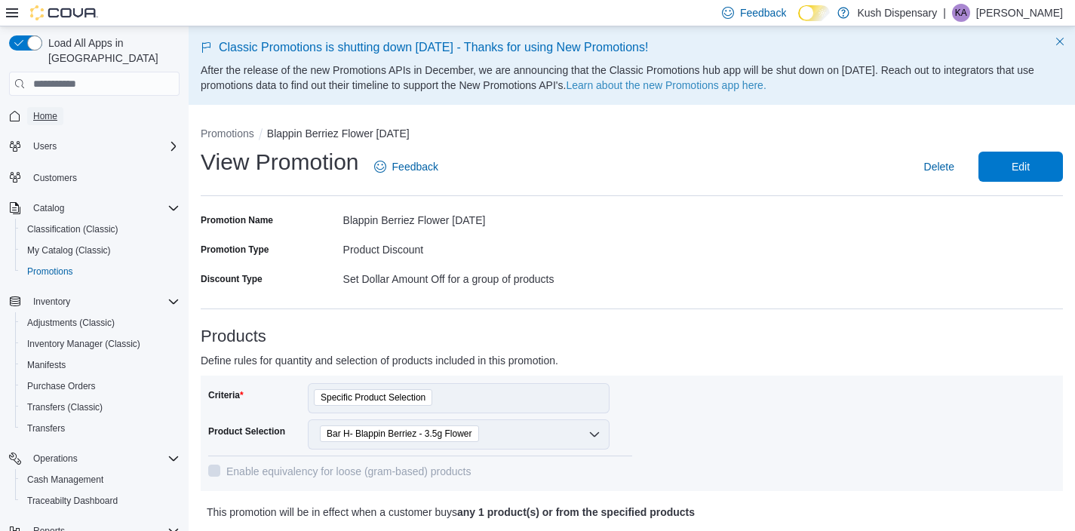
click at [48, 110] on span "Home" at bounding box center [45, 116] width 24 height 12
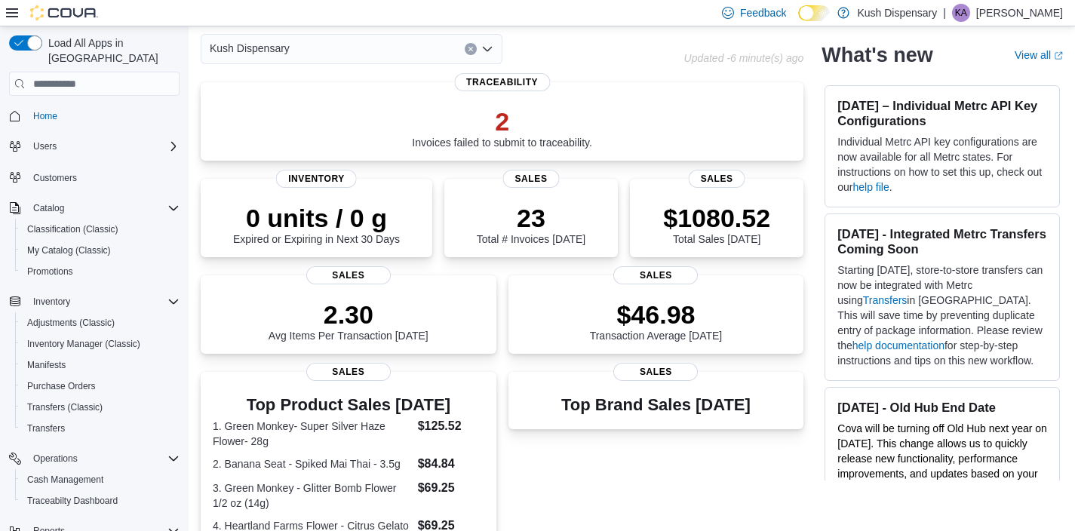
scroll to position [64, 0]
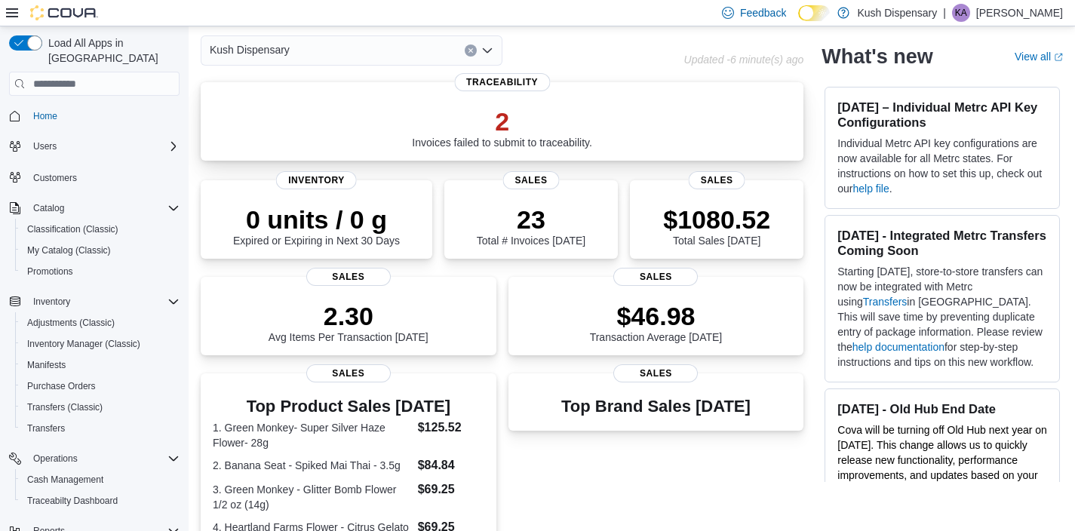
click at [508, 124] on p "2" at bounding box center [502, 121] width 180 height 30
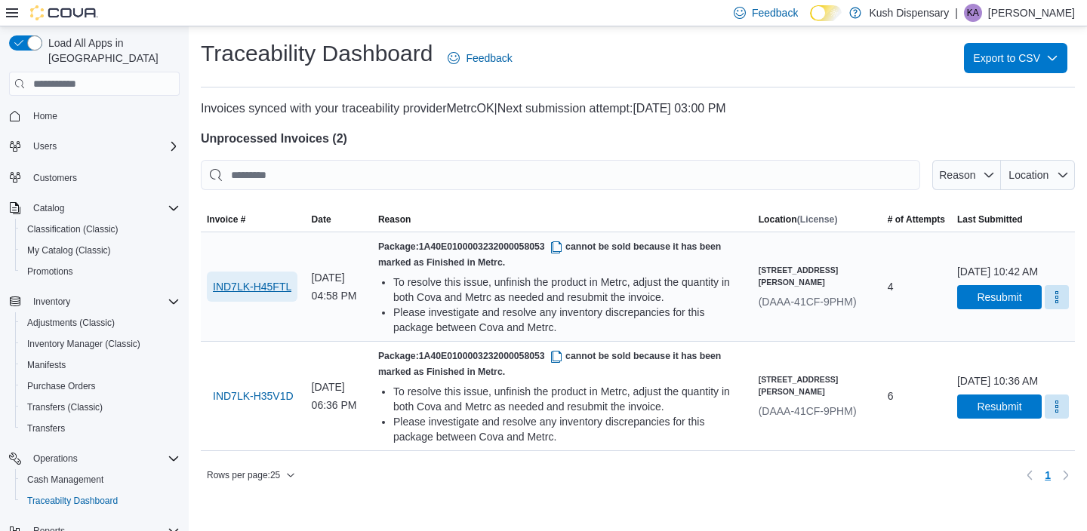
click at [238, 291] on span "IND7LK-H45FTL" at bounding box center [252, 286] width 78 height 15
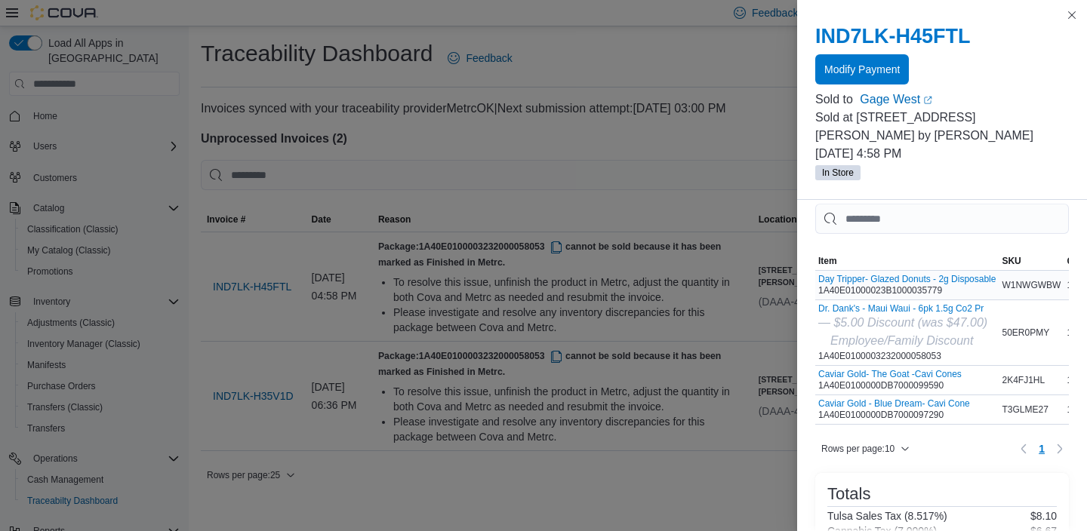
scroll to position [12, 0]
click at [861, 276] on div "Day Tripper- Glazed Donuts - 2g Disposable 1A40E01000023B1000035779" at bounding box center [906, 287] width 177 height 23
copy div "1A40E01000023B1000035779"
click at [880, 338] on div "Dr. Dank's - Maui Waui - 6pk 1.5g Co2 Pr — $5.00 Discount (was $47.00) Employee…" at bounding box center [902, 335] width 169 height 59
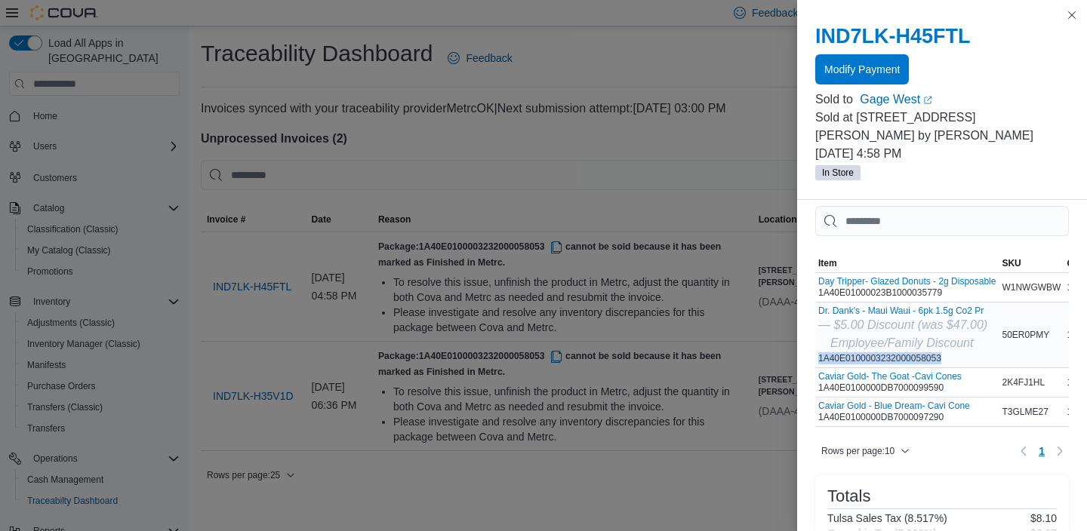
click at [880, 338] on div "Dr. Dank's - Maui Waui - 6pk 1.5g Co2 Pr — $5.00 Discount (was $47.00) Employee…" at bounding box center [902, 335] width 169 height 59
copy div "1A40E0100003232000058053"
click at [915, 371] on div "Caviar Gold- The Goat -Cavi Cones 1A40E0100000DB7000099590" at bounding box center [889, 382] width 143 height 23
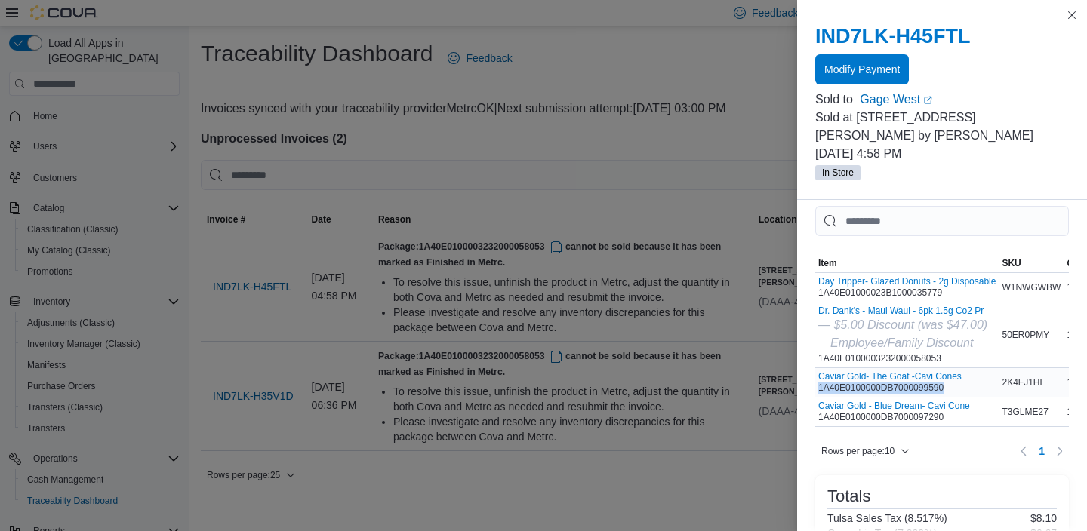
copy div "1A40E0100000DB7000099590"
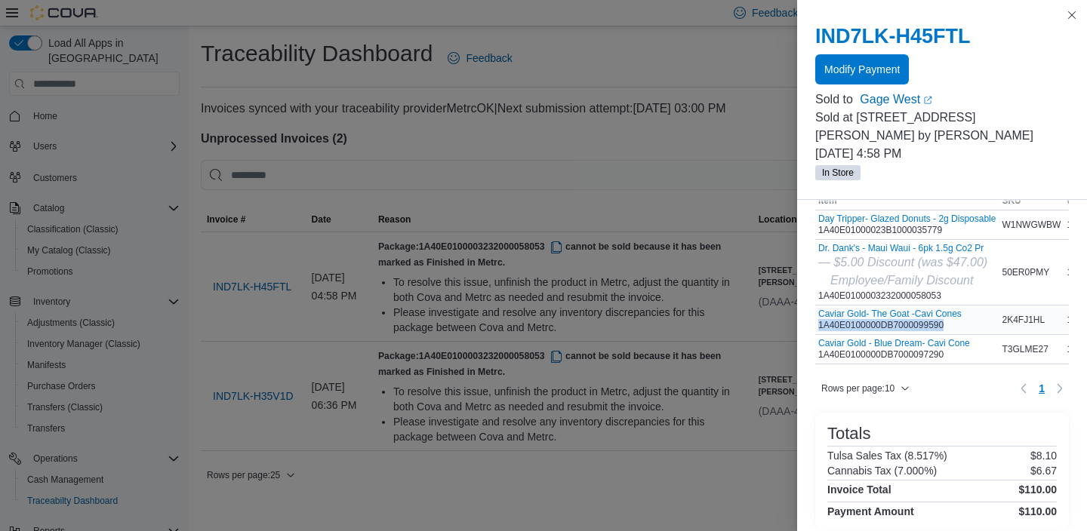
scroll to position [77, 0]
click at [877, 336] on div "Caviar Gold - Blue Dream- Cavi Cone 1A40E0100000DB7000097290" at bounding box center [894, 347] width 152 height 23
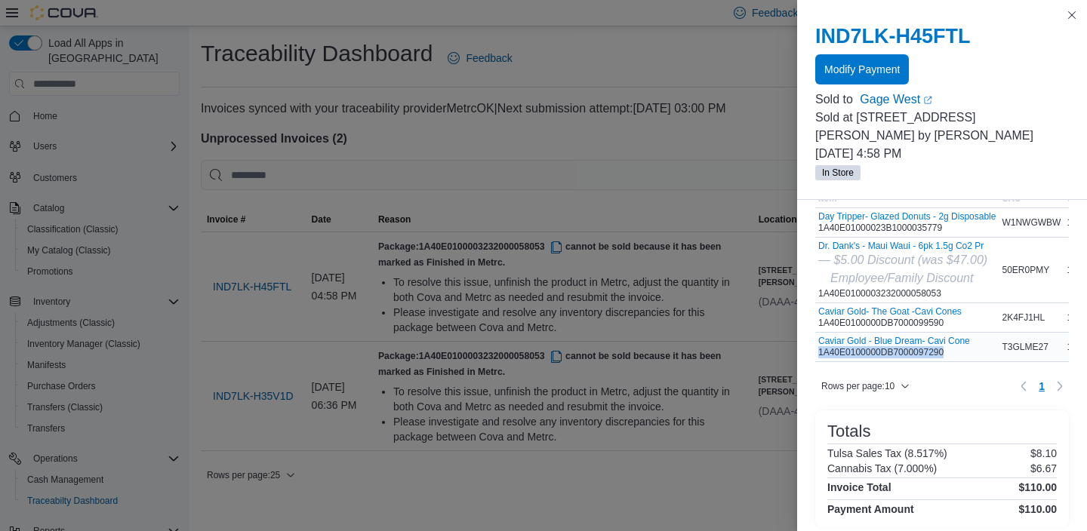
click at [877, 336] on div "Caviar Gold - Blue Dream- Cavi Cone 1A40E0100000DB7000097290" at bounding box center [894, 347] width 152 height 23
copy div "1A40E0100000DB7000097290"
click at [1075, 14] on button "Close this dialog" at bounding box center [1072, 14] width 18 height 18
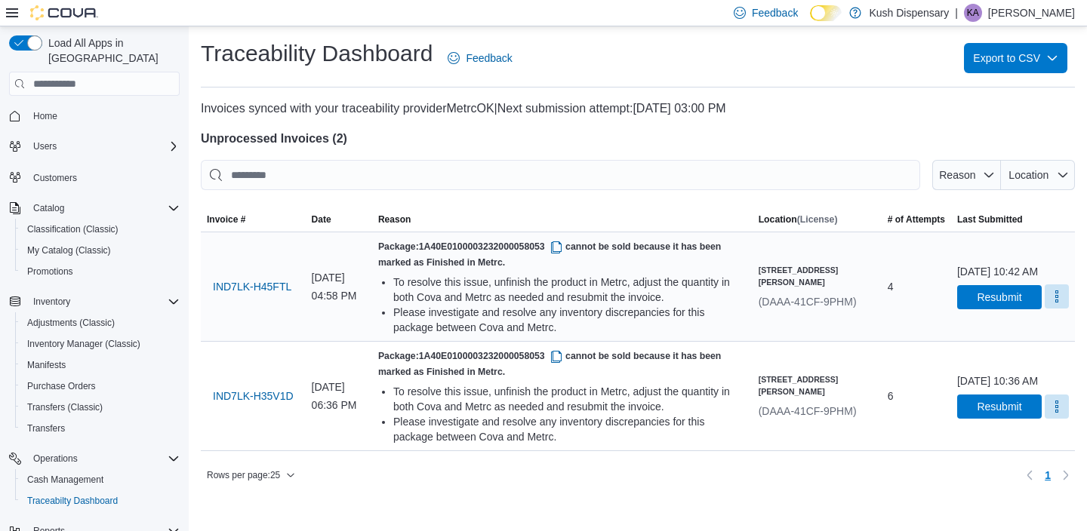
click at [1044, 309] on button "More" at bounding box center [1056, 296] width 24 height 24
click at [1032, 341] on button "Mark as Resolved" at bounding box center [1019, 350] width 97 height 27
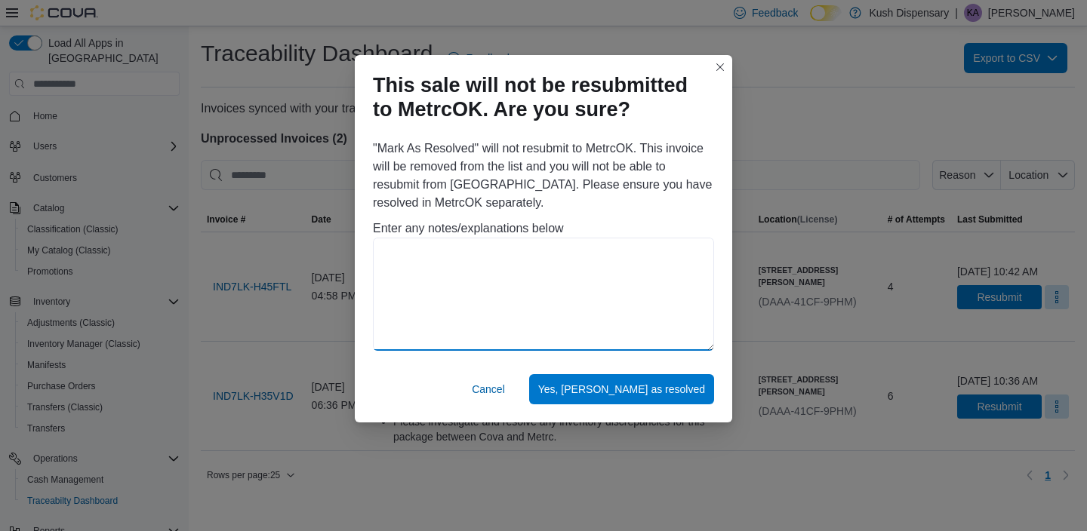
click at [649, 294] on textarea at bounding box center [543, 294] width 341 height 113
type textarea "**********"
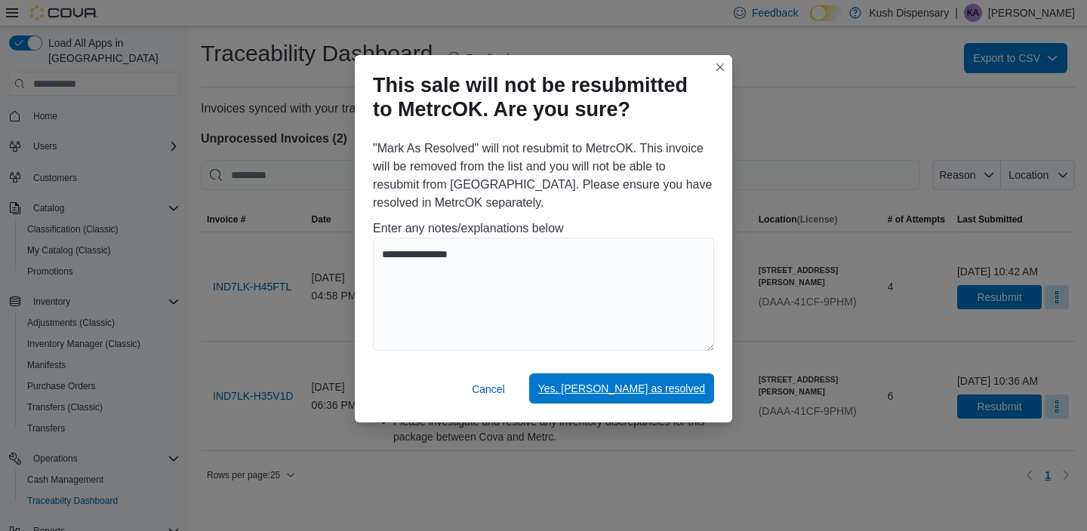
click at [687, 390] on span "Yes, [PERSON_NAME] as resolved" at bounding box center [621, 388] width 167 height 15
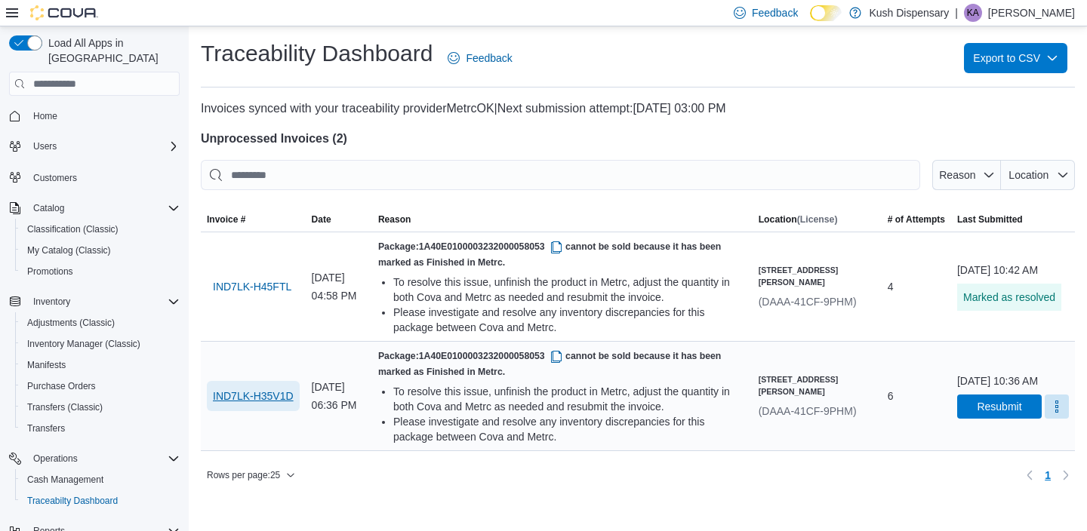
click at [269, 404] on span "IND7LK-H35V1D" at bounding box center [253, 396] width 81 height 15
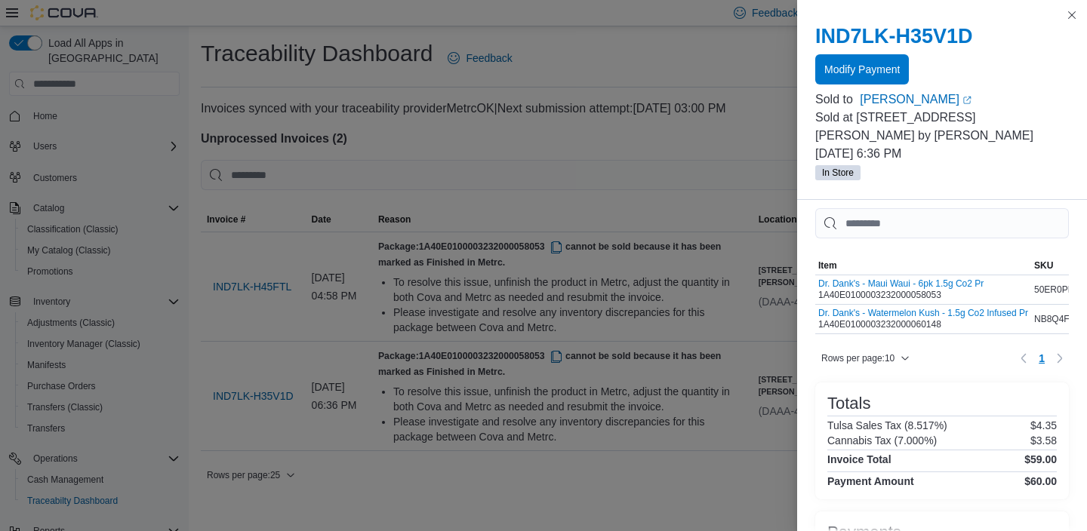
scroll to position [7, 0]
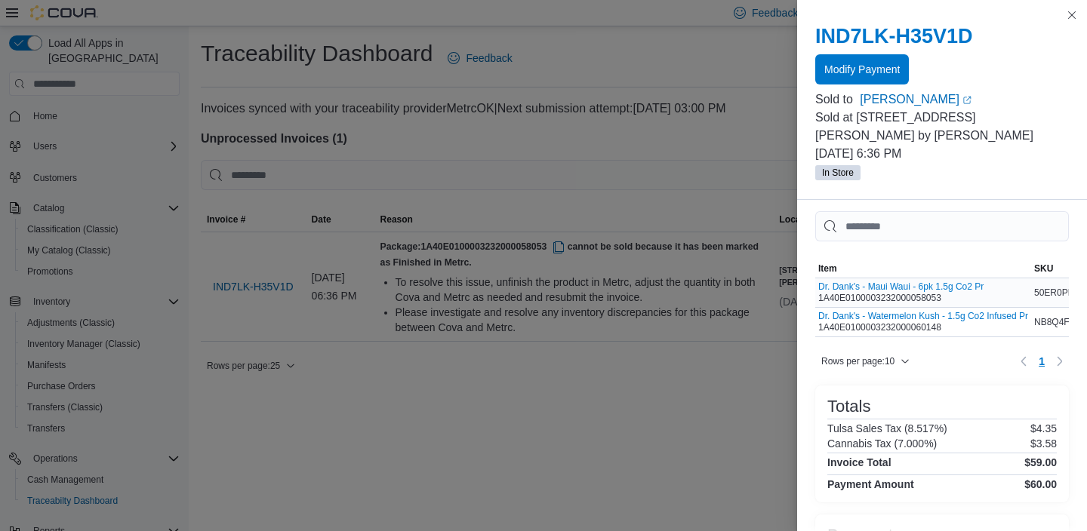
click at [878, 281] on div "Dr. Dank's - Maui Waui - 6pk 1.5g Co2 Pr 1A40E0100003232000058053" at bounding box center [900, 292] width 165 height 23
copy div "1A40E0100003232000058053"
click at [866, 311] on div "Dr. Dank's - Watermelon Kush - 1.5g Co2 Infused Pr 1A40E0100003232000060148" at bounding box center [923, 322] width 210 height 23
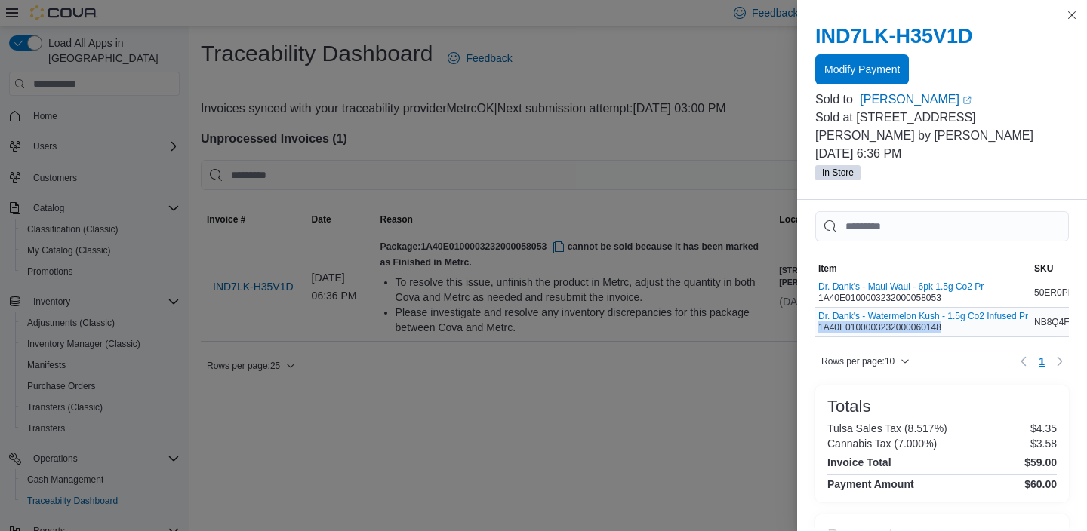
copy div "1A40E0100003232000060148"
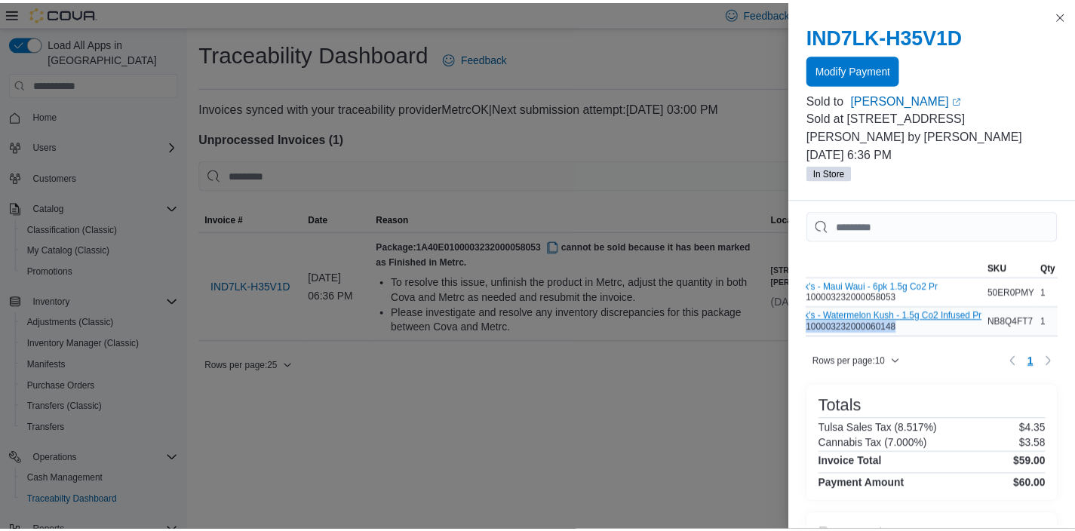
scroll to position [0, 0]
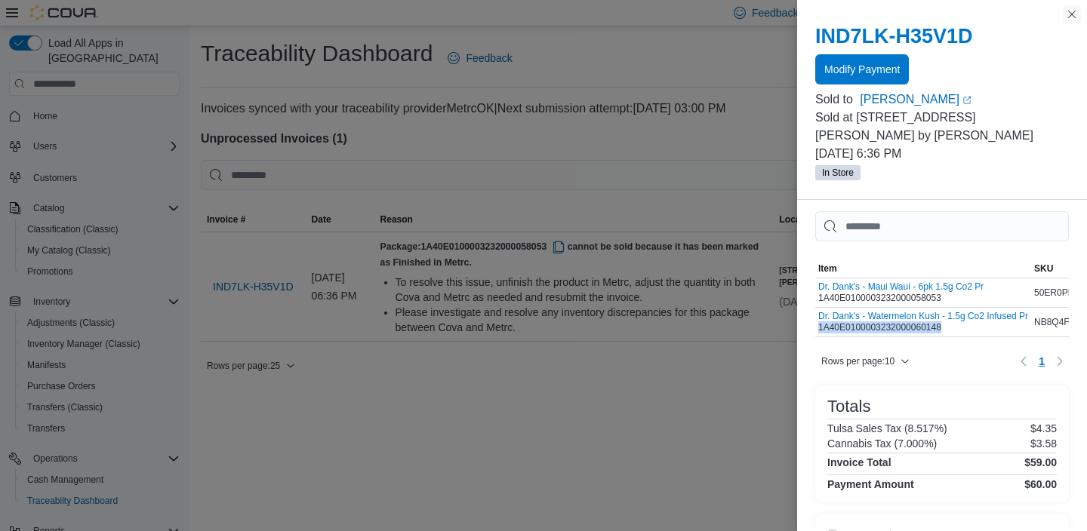
click at [1075, 12] on button "Close this dialog" at bounding box center [1072, 14] width 18 height 18
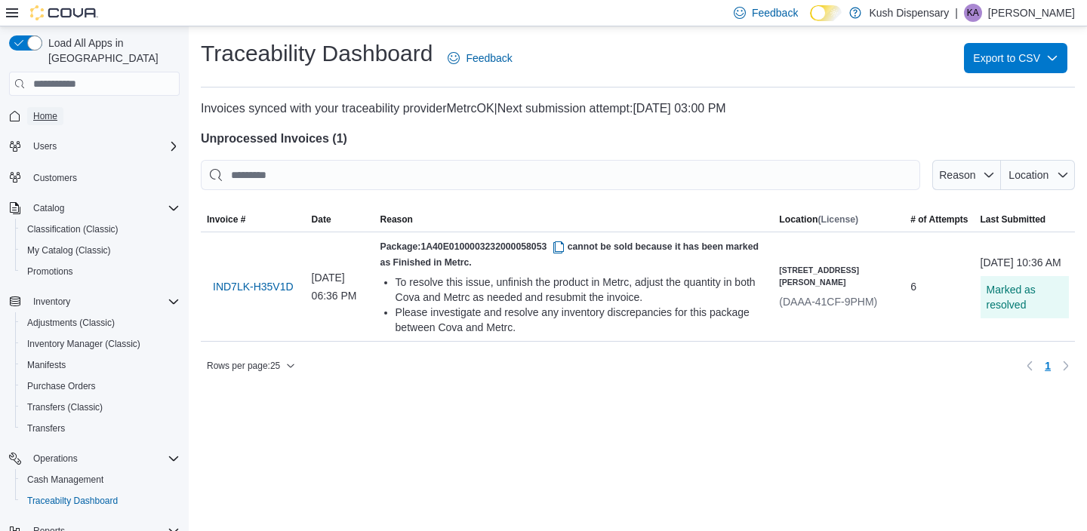
click at [43, 110] on span "Home" at bounding box center [45, 116] width 24 height 12
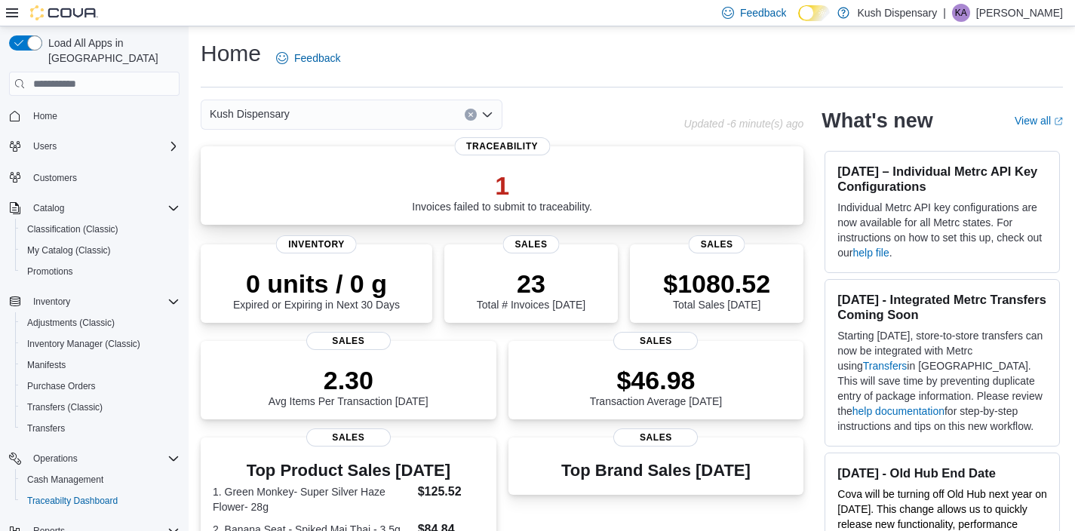
click at [506, 187] on p "1" at bounding box center [502, 186] width 180 height 30
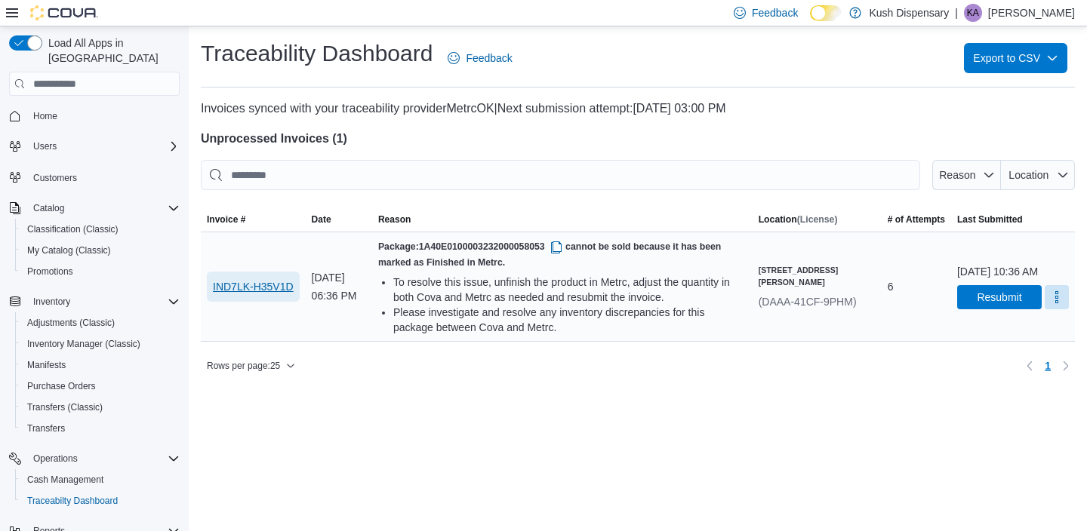
click at [242, 291] on span "IND7LK-H35V1D" at bounding box center [253, 286] width 81 height 15
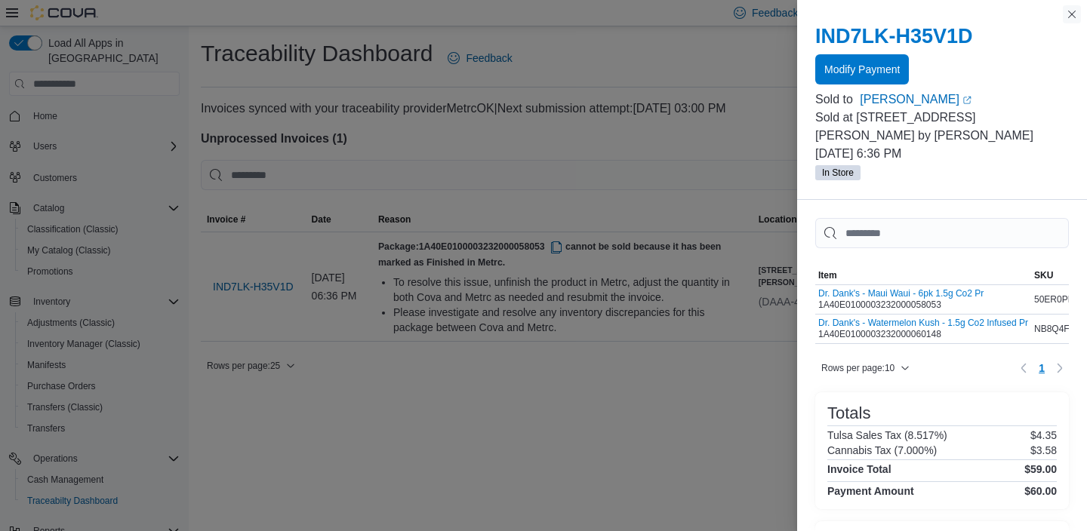
click at [1073, 14] on button "Close this dialog" at bounding box center [1072, 14] width 18 height 18
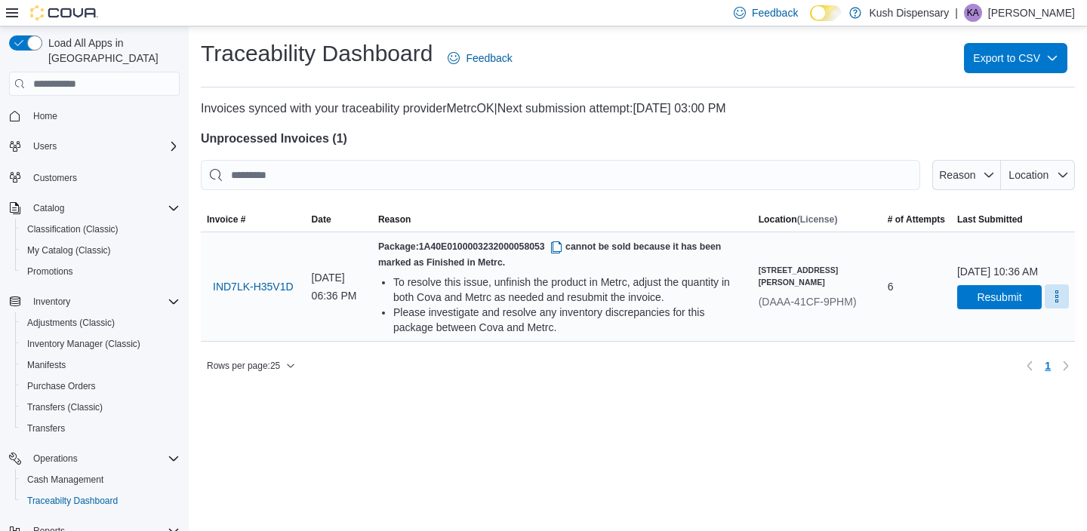
click at [1044, 309] on button "More" at bounding box center [1056, 296] width 24 height 24
click at [1023, 355] on span "Mark as Resolved" at bounding box center [1019, 350] width 85 height 15
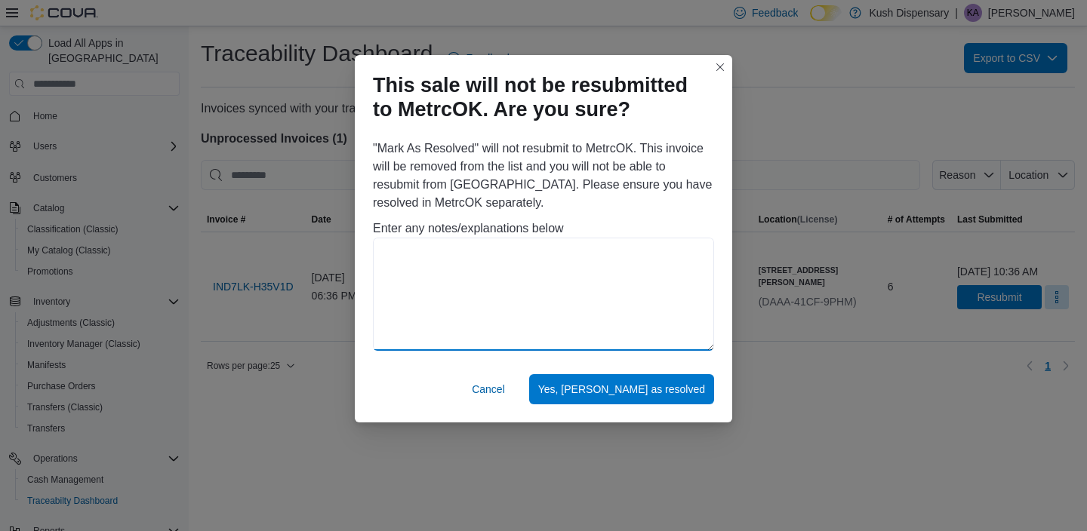
click at [579, 285] on textarea at bounding box center [543, 294] width 341 height 113
type textarea "*"
type textarea "**********"
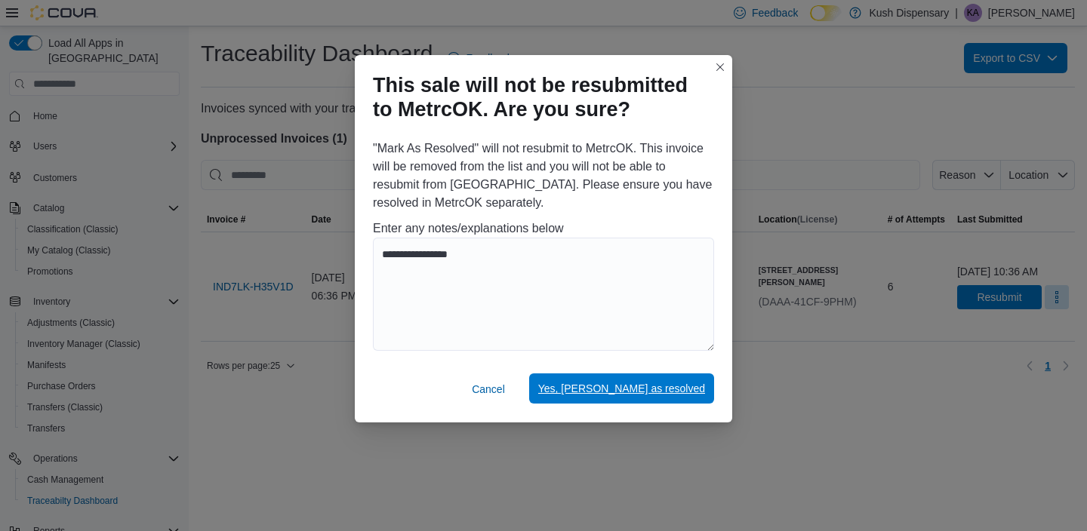
click at [643, 385] on span "Yes, [PERSON_NAME] as resolved" at bounding box center [621, 388] width 167 height 15
